Goal: Information Seeking & Learning: Learn about a topic

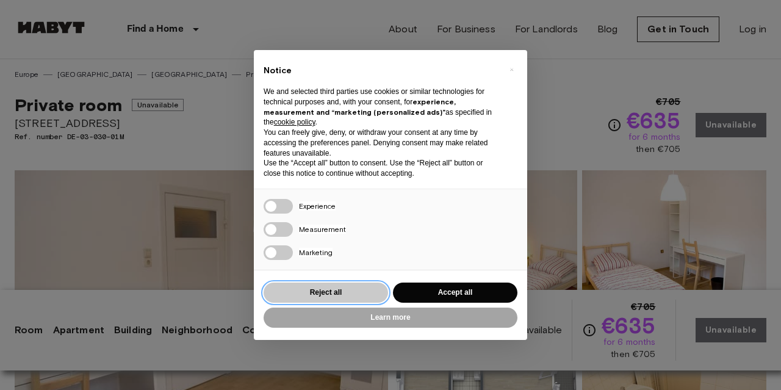
click at [346, 290] on button "Reject all" at bounding box center [326, 293] width 124 height 20
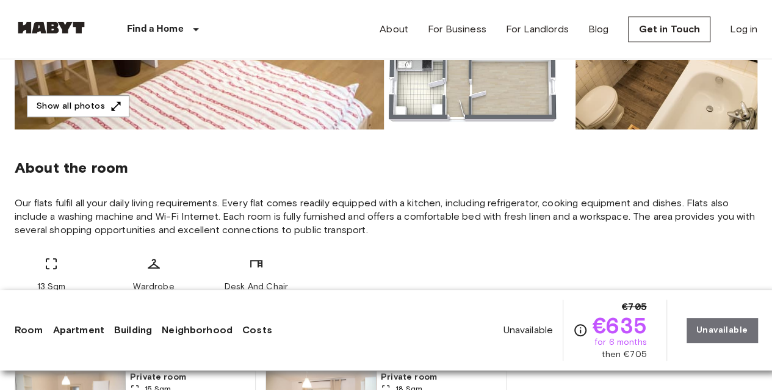
scroll to position [366, 0]
click at [57, 104] on button "Show all photos" at bounding box center [78, 106] width 103 height 23
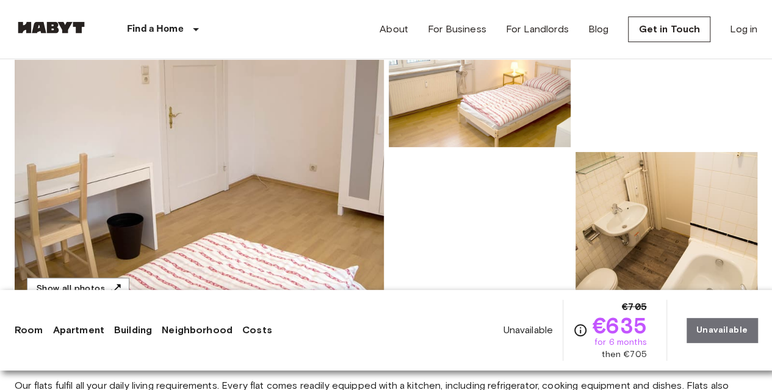
scroll to position [0, 0]
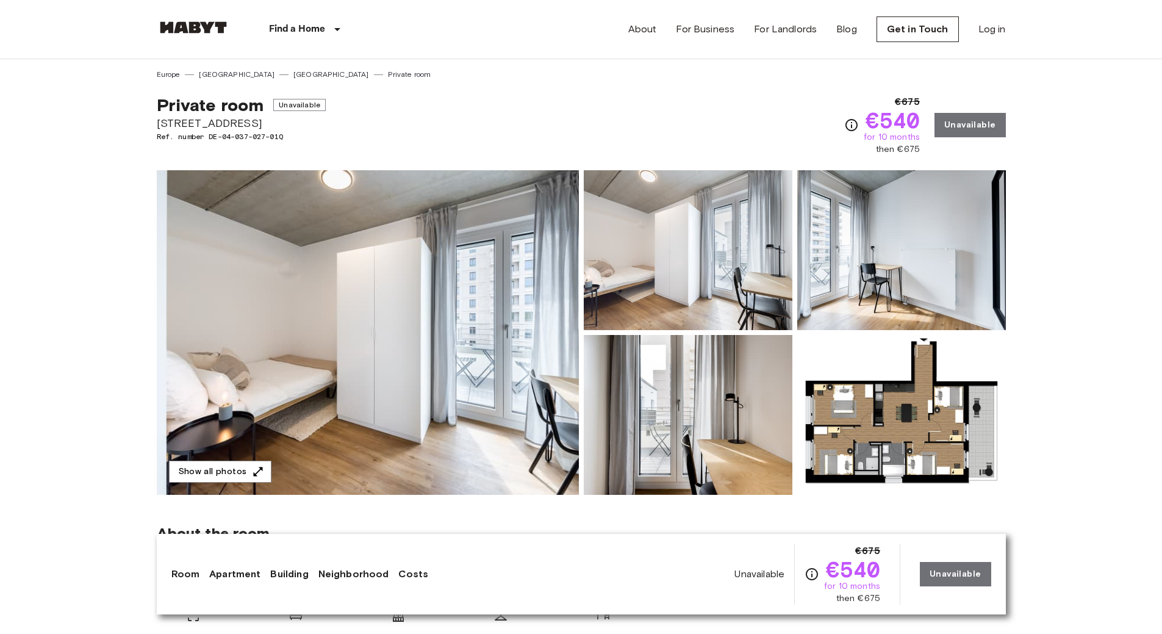
click at [113, 26] on header "Find a Home [GEOGRAPHIC_DATA] [GEOGRAPHIC_DATA] [GEOGRAPHIC_DATA] [GEOGRAPHIC_D…" at bounding box center [581, 29] width 1162 height 59
